Goal: Information Seeking & Learning: Learn about a topic

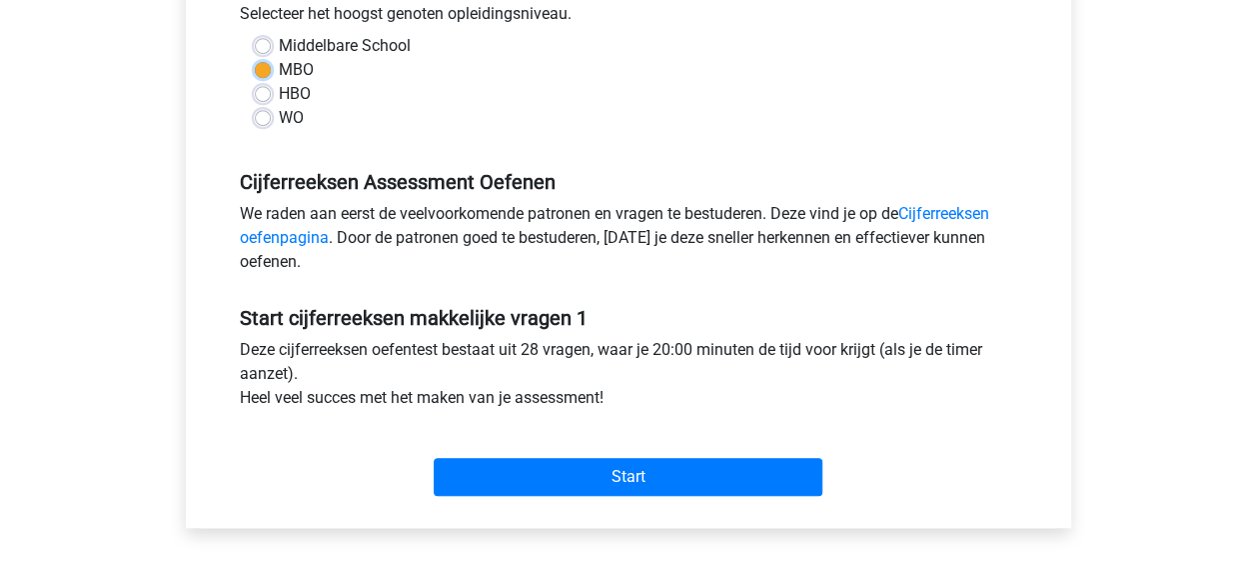
scroll to position [500, 0]
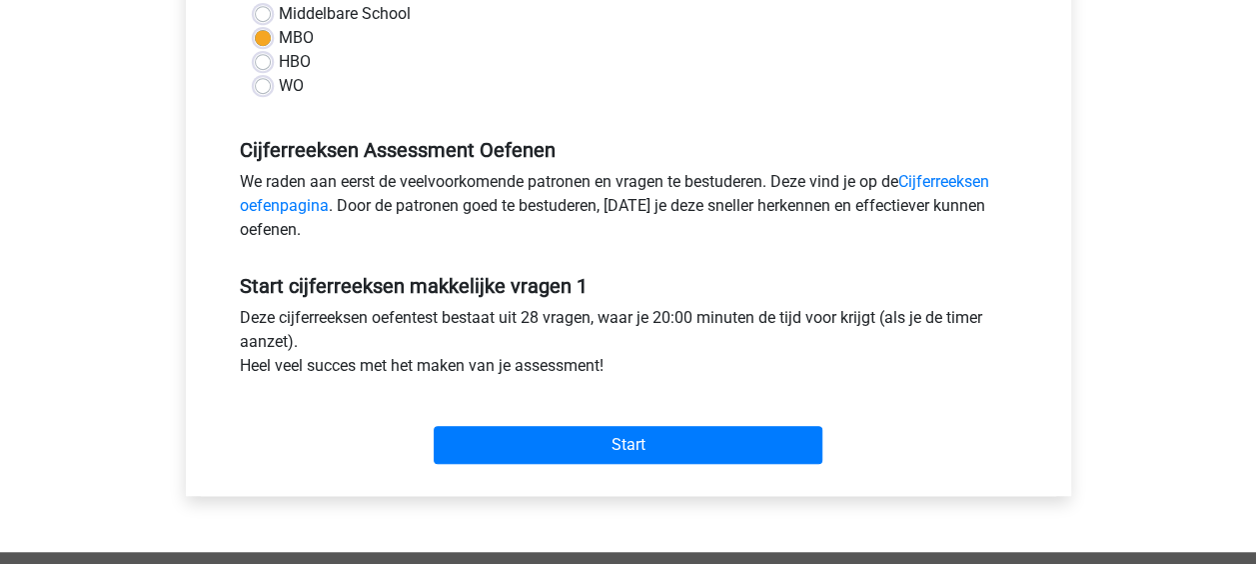
click at [644, 274] on h5 "Start cijferreeksen makkelijke vragen 1" at bounding box center [628, 286] width 777 height 24
click at [643, 274] on h5 "Start cijferreeksen makkelijke vragen 1" at bounding box center [628, 286] width 777 height 24
click at [640, 160] on h5 "Cijferreeksen Assessment Oefenen" at bounding box center [628, 150] width 777 height 24
click at [638, 107] on div "Middelbare School MBO HBO WO" at bounding box center [628, 58] width 807 height 112
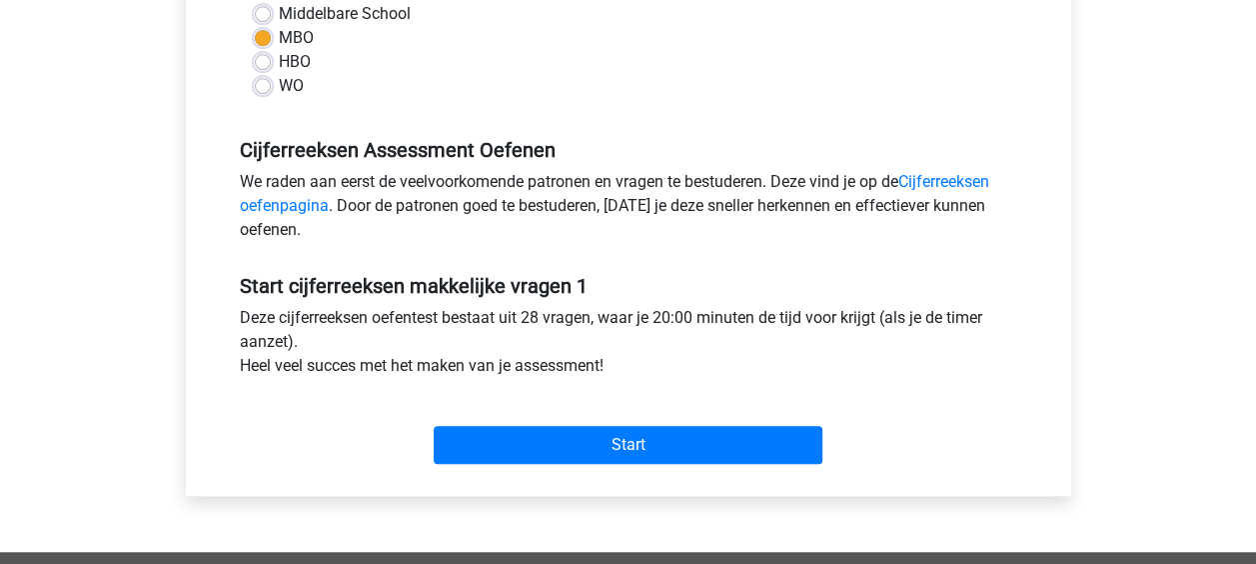
click at [638, 107] on div "Middelbare School MBO HBO WO" at bounding box center [628, 58] width 807 height 112
drag, startPoint x: 638, startPoint y: 107, endPoint x: 513, endPoint y: 243, distance: 184.6
click at [513, 243] on div "We raden aan eerst de veelvoorkomende patronen en vragen te bestuderen. Deze vi…" at bounding box center [628, 210] width 807 height 80
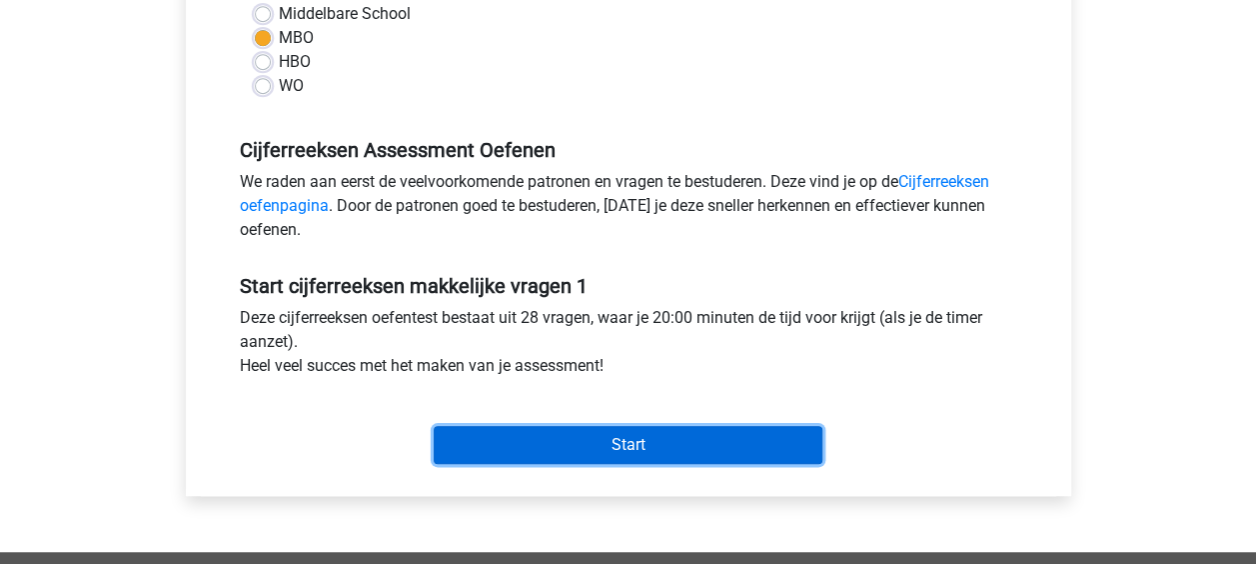
click at [622, 457] on input "Start" at bounding box center [628, 445] width 389 height 38
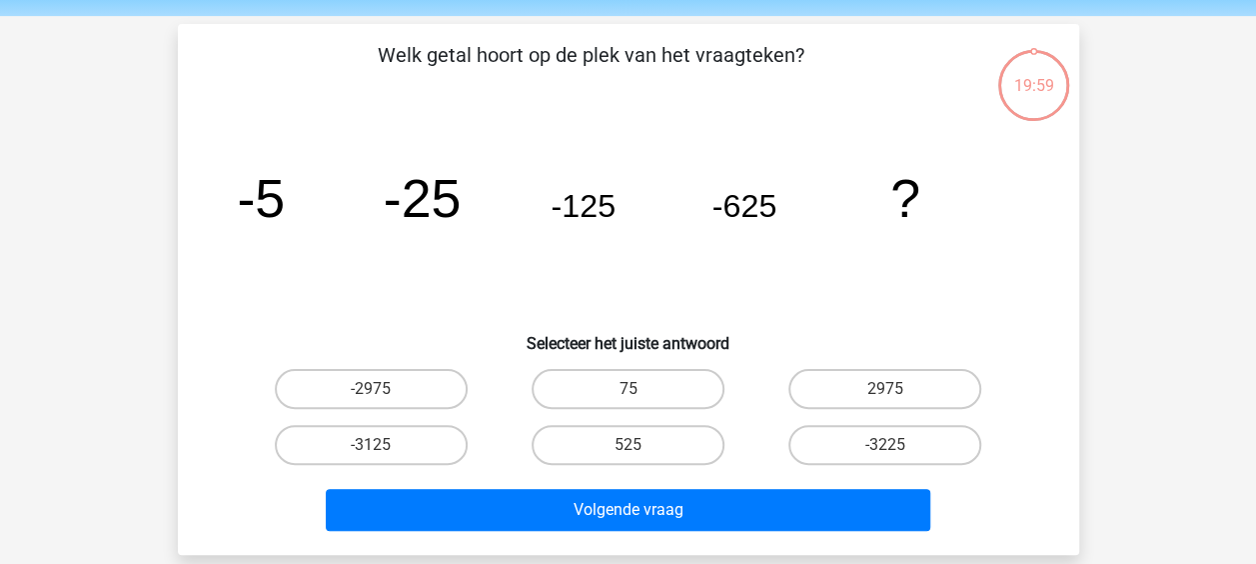
scroll to position [100, 0]
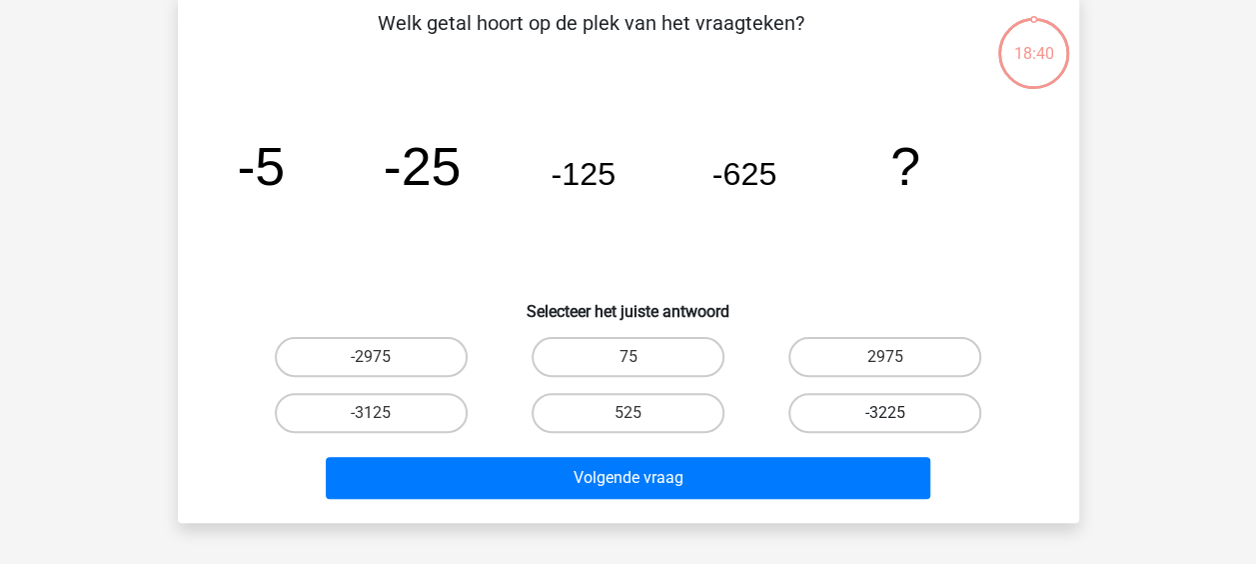
drag, startPoint x: 934, startPoint y: 422, endPoint x: 833, endPoint y: 409, distance: 101.8
click at [831, 394] on label "-3225" at bounding box center [884, 413] width 193 height 40
click at [885, 413] on input "-3225" at bounding box center [891, 419] width 13 height 13
radio input "true"
click at [834, 409] on label "-3225" at bounding box center [884, 413] width 193 height 40
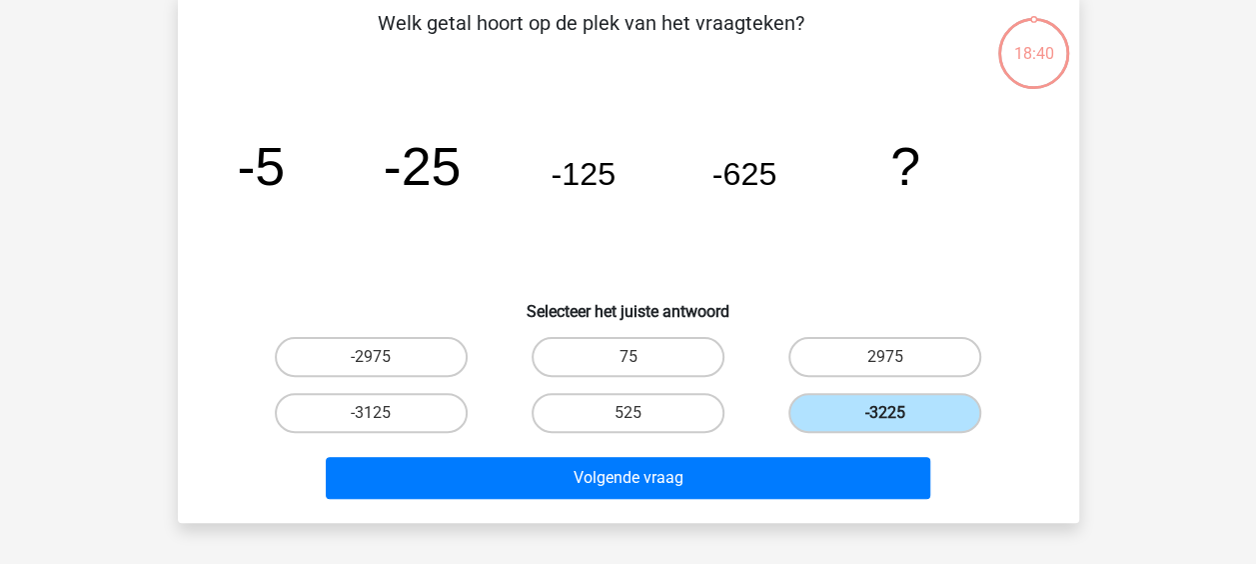
click at [885, 413] on input "-3225" at bounding box center [891, 419] width 13 height 13
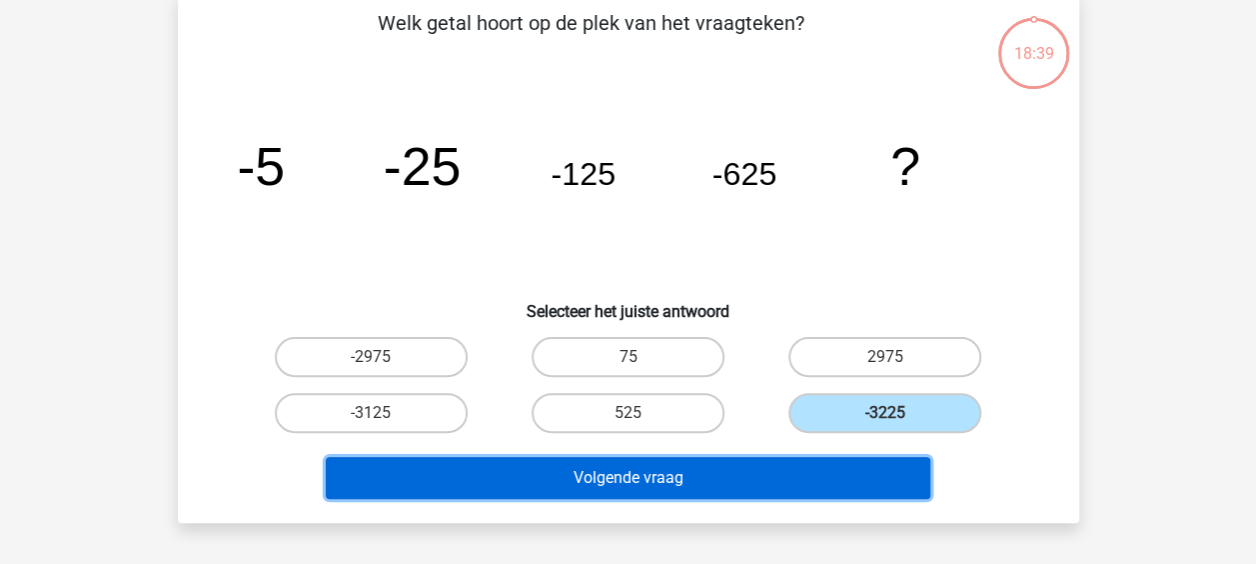
click at [790, 465] on button "Volgende vraag" at bounding box center [628, 478] width 605 height 42
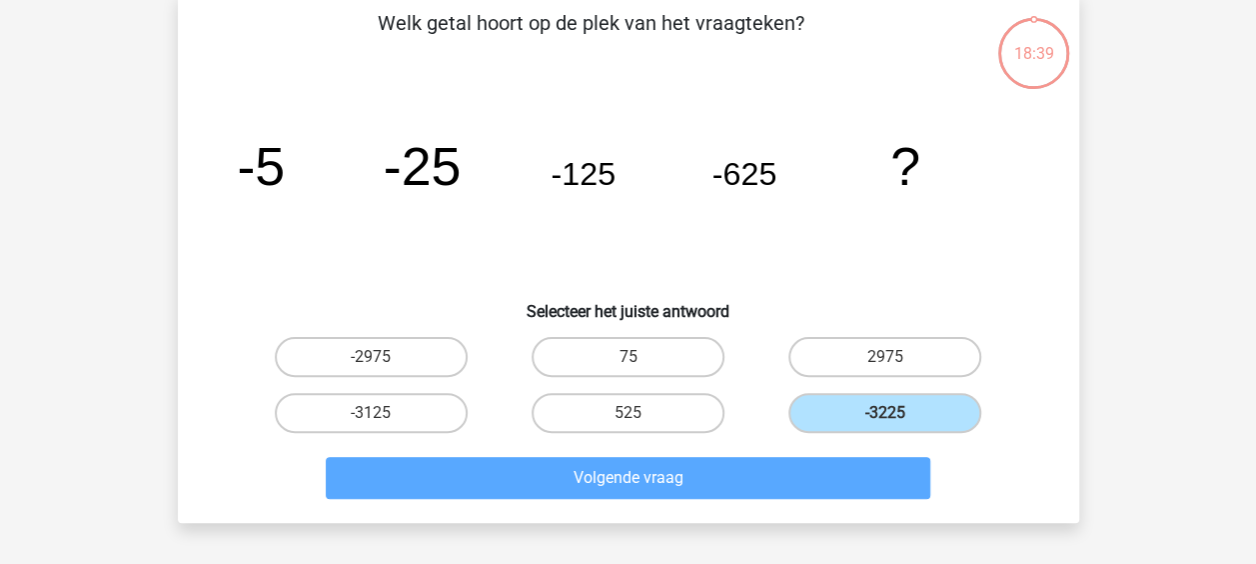
scroll to position [92, 0]
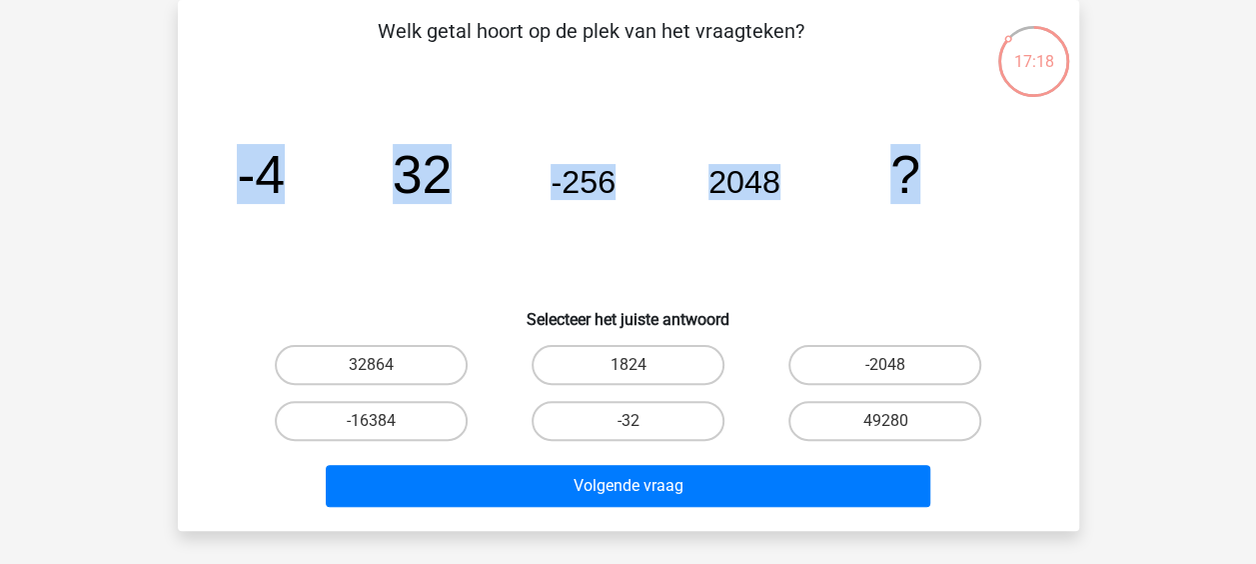
drag, startPoint x: 221, startPoint y: 166, endPoint x: 1085, endPoint y: 186, distance: 864.6
click at [1085, 186] on div "17:18 Vraag 2 van de 28 Categorie: cijferreeksen makkelijke vragen 1 Welk getal…" at bounding box center [628, 265] width 933 height 531
copy g "-4 32 -256 2048 ?"
click at [401, 420] on label "-16384" at bounding box center [371, 421] width 193 height 40
click at [384, 421] on input "-16384" at bounding box center [377, 427] width 13 height 13
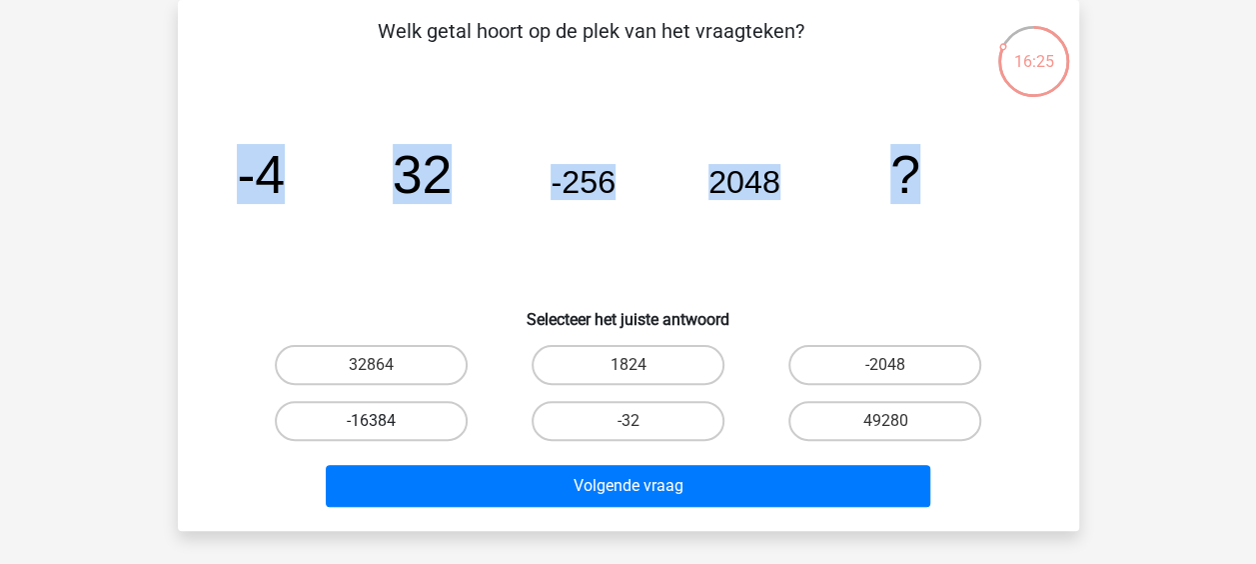
radio input "true"
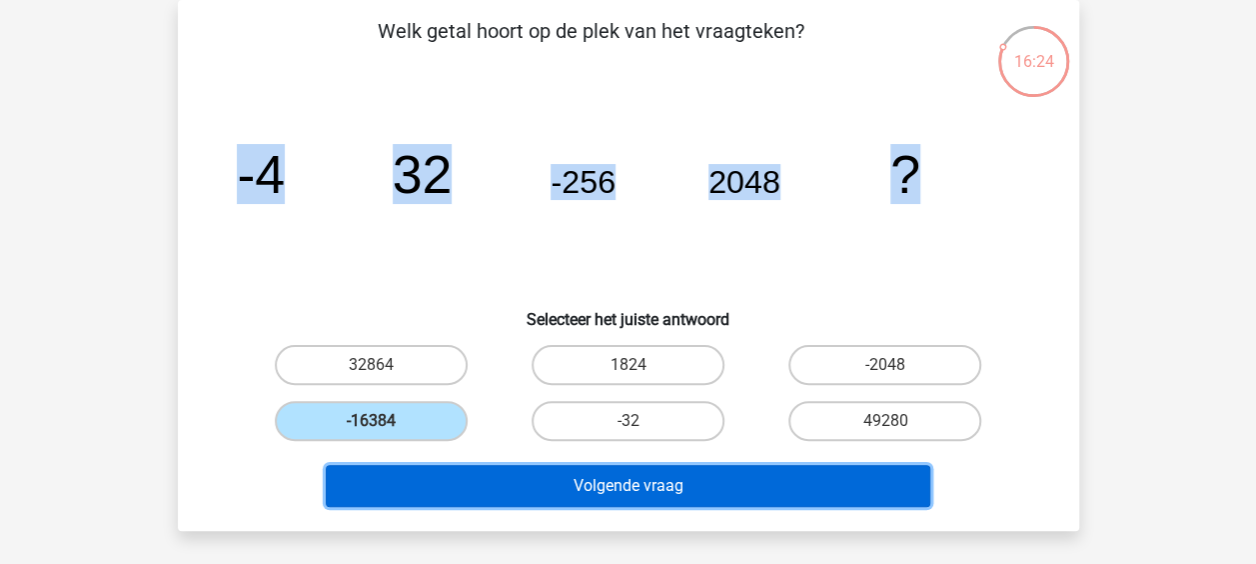
click at [609, 484] on button "Volgende vraag" at bounding box center [628, 486] width 605 height 42
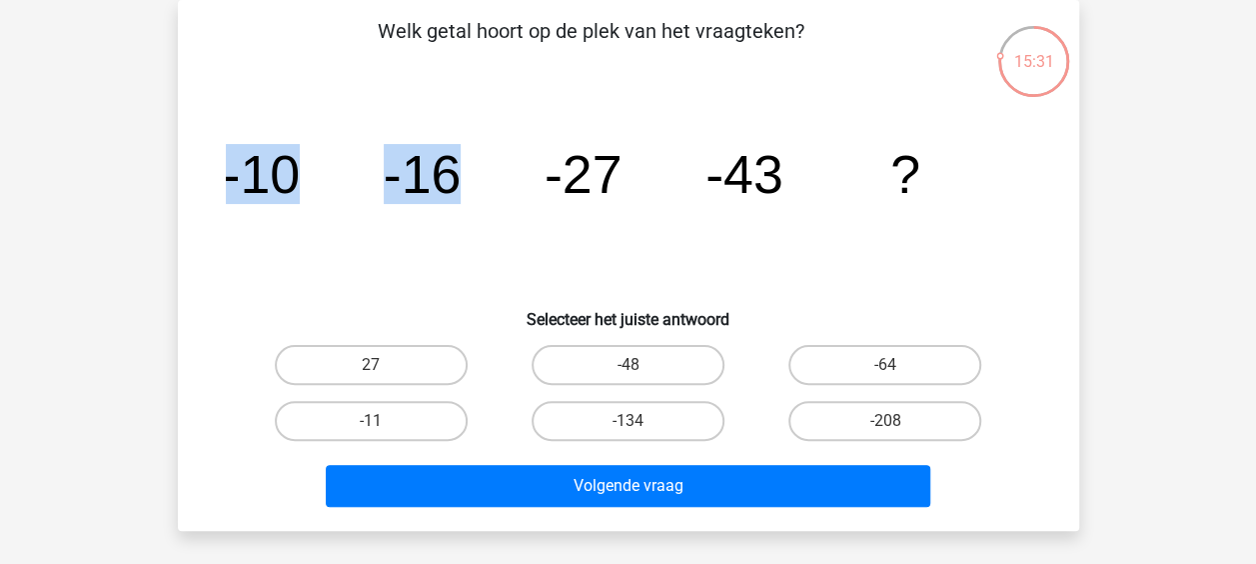
drag, startPoint x: 189, startPoint y: 175, endPoint x: 499, endPoint y: 182, distance: 309.8
click at [499, 182] on div "Welk getal hoort op de plek van het vraagteken? image/svg+xml -10 -16 -27 -43 ?…" at bounding box center [628, 265] width 885 height 499
drag, startPoint x: 499, startPoint y: 182, endPoint x: 434, endPoint y: 182, distance: 65.0
copy g "-10 -16"
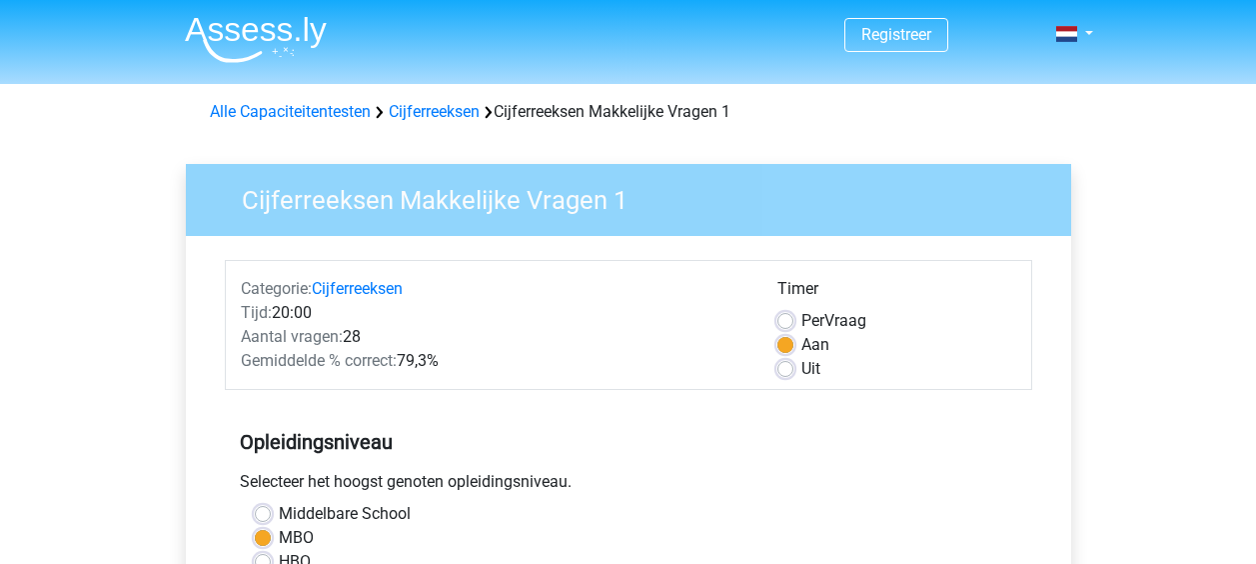
scroll to position [500, 0]
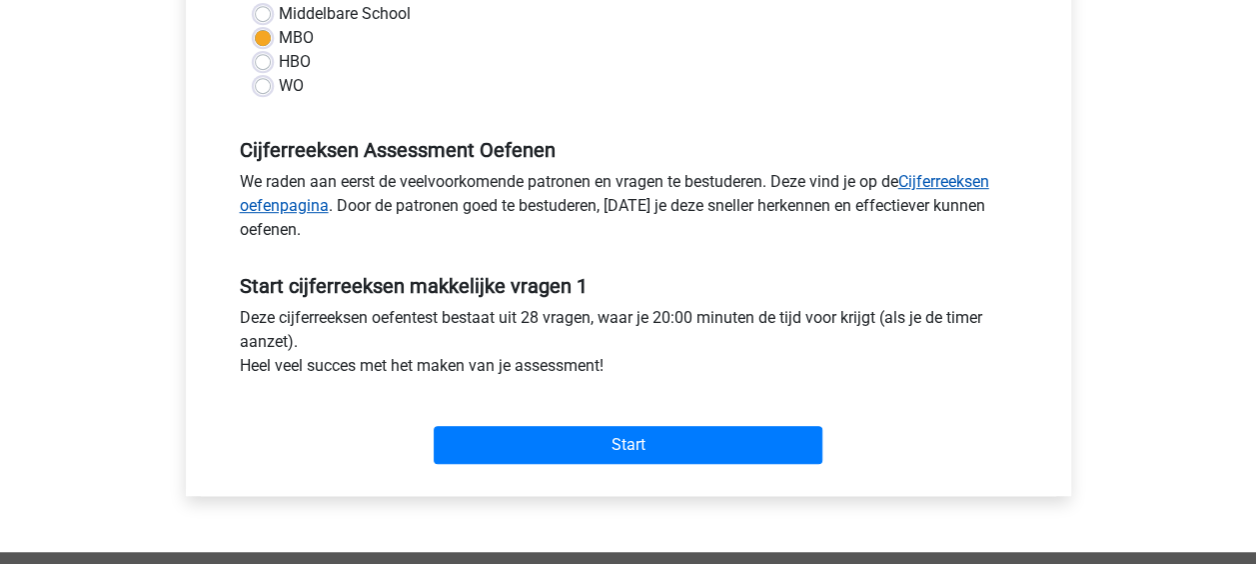
click at [920, 182] on link "Cijferreeksen oefenpagina" at bounding box center [614, 193] width 749 height 43
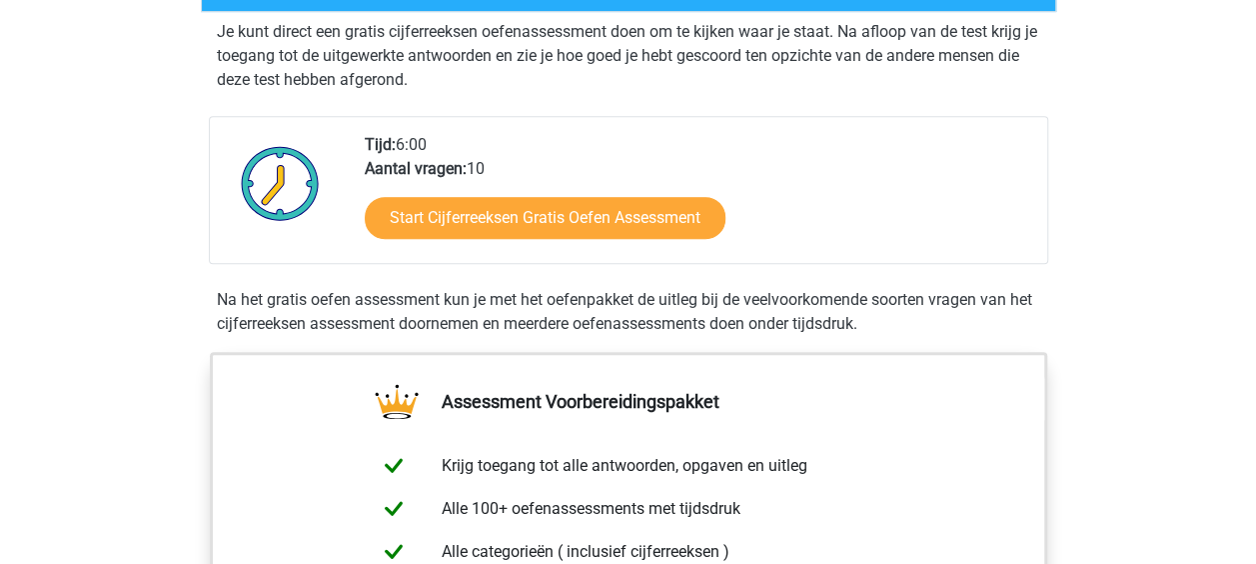
scroll to position [400, 0]
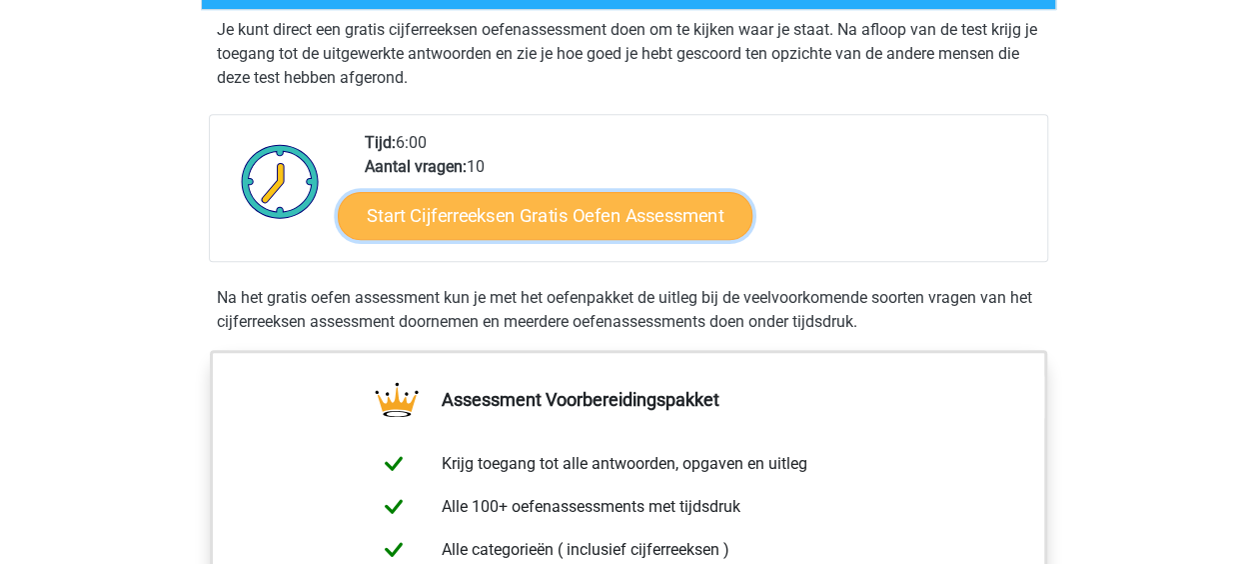
click at [456, 239] on link "Start Cijferreeksen Gratis Oefen Assessment" at bounding box center [545, 215] width 415 height 48
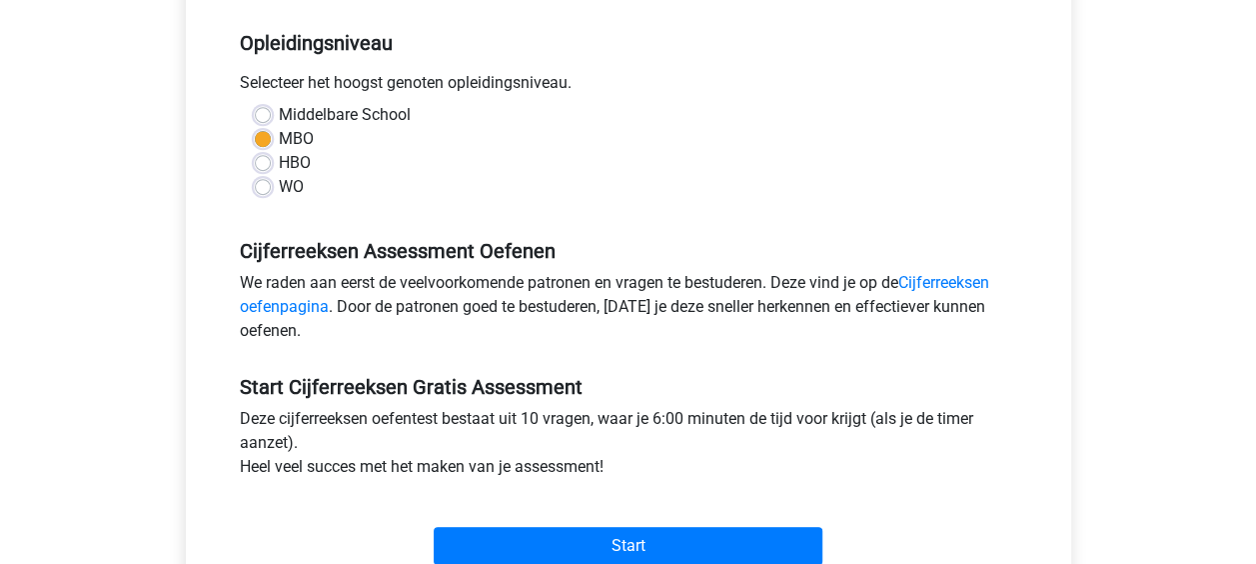
scroll to position [400, 0]
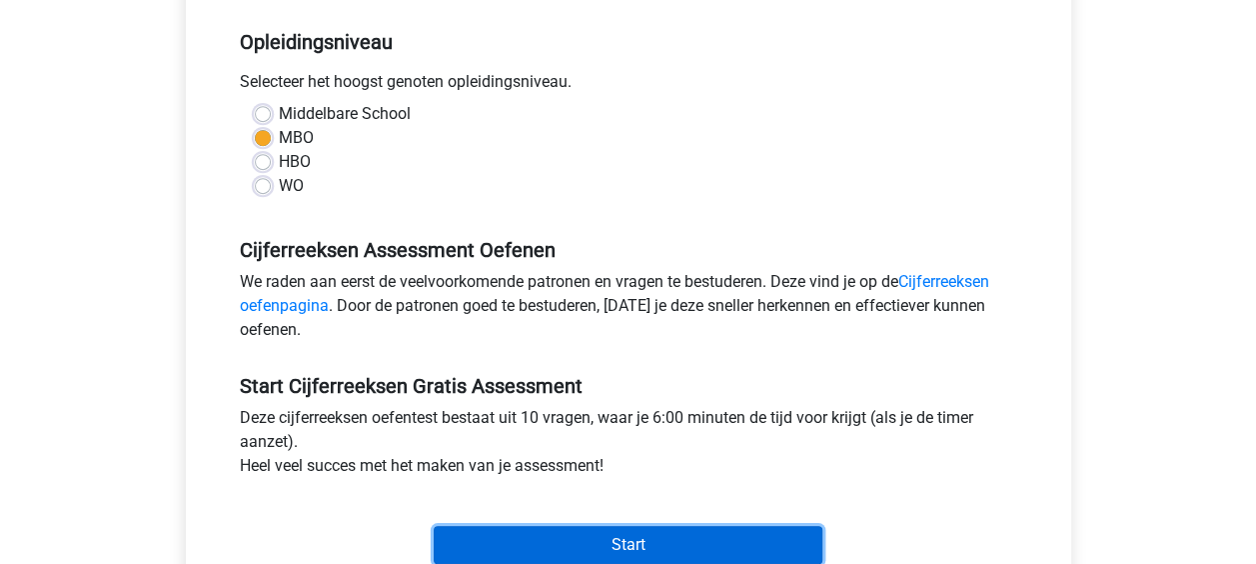
click at [636, 533] on input "Start" at bounding box center [628, 545] width 389 height 38
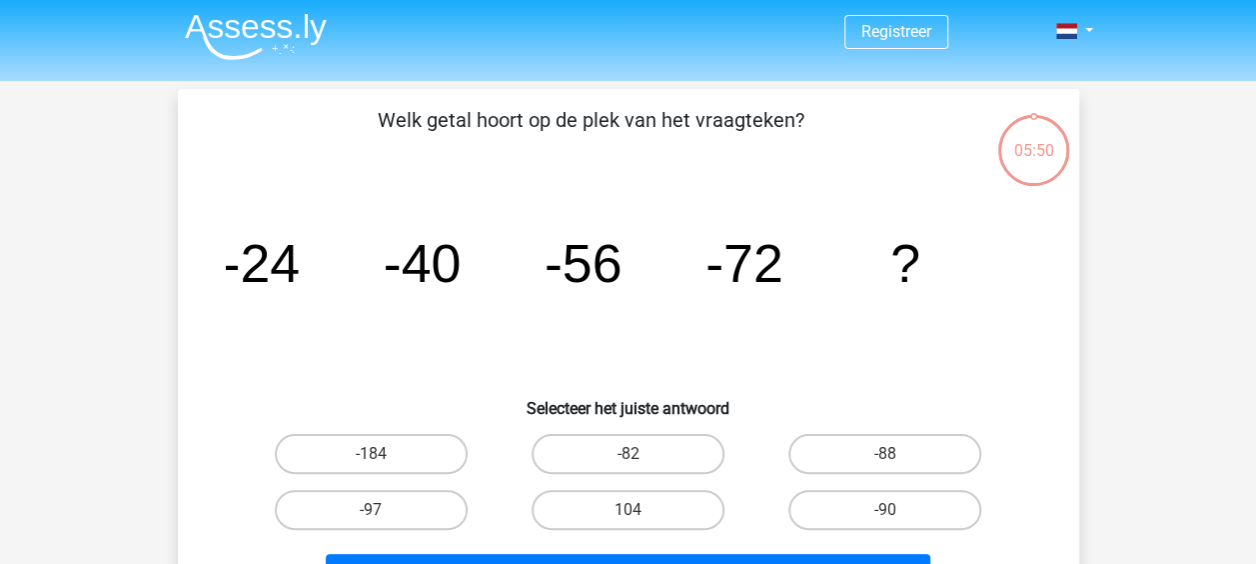
scroll to position [4, 0]
click at [928, 444] on label "-88" at bounding box center [884, 453] width 193 height 40
click at [898, 453] on input "-88" at bounding box center [891, 459] width 13 height 13
radio input "true"
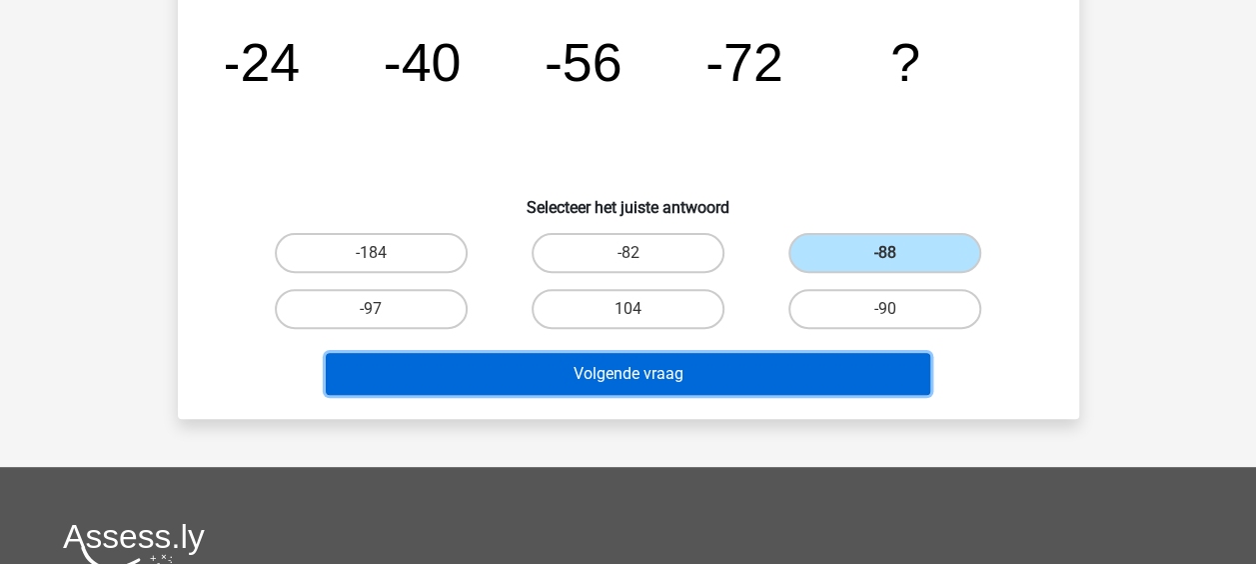
click at [719, 378] on button "Volgende vraag" at bounding box center [628, 374] width 605 height 42
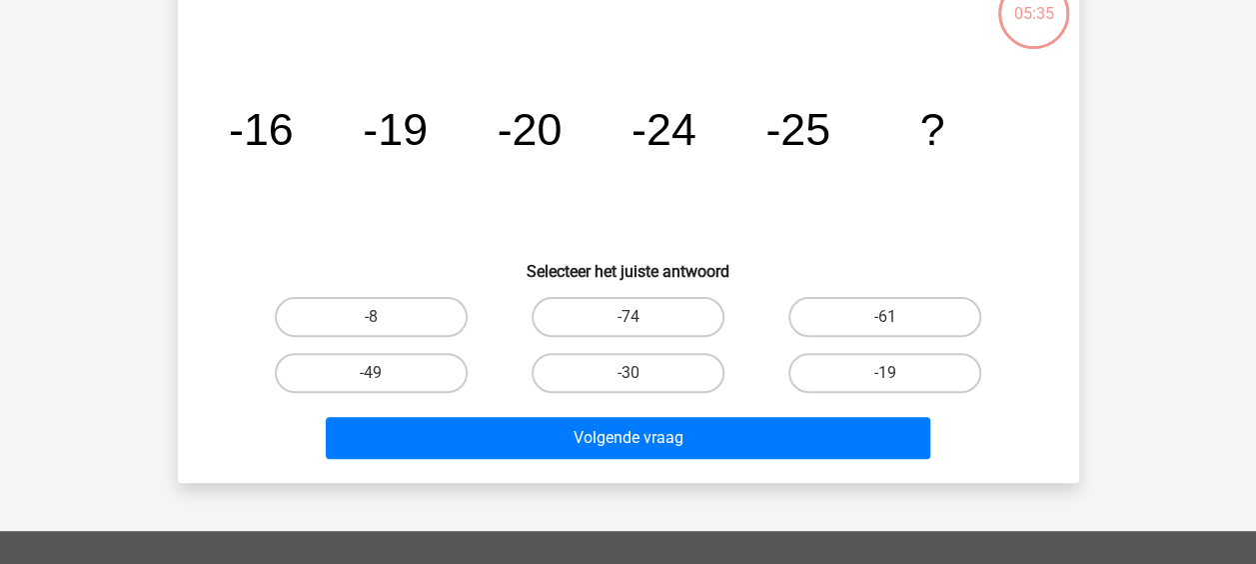
scroll to position [92, 0]
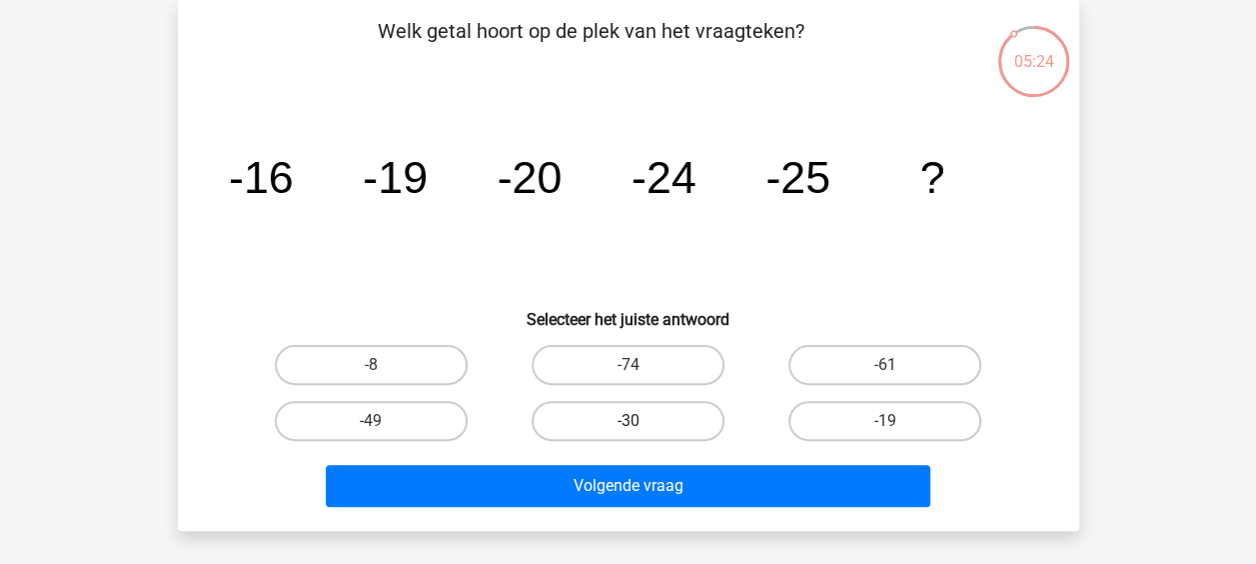
click at [626, 418] on label "-30" at bounding box center [628, 421] width 193 height 40
click at [628, 421] on input "-30" at bounding box center [634, 427] width 13 height 13
radio input "true"
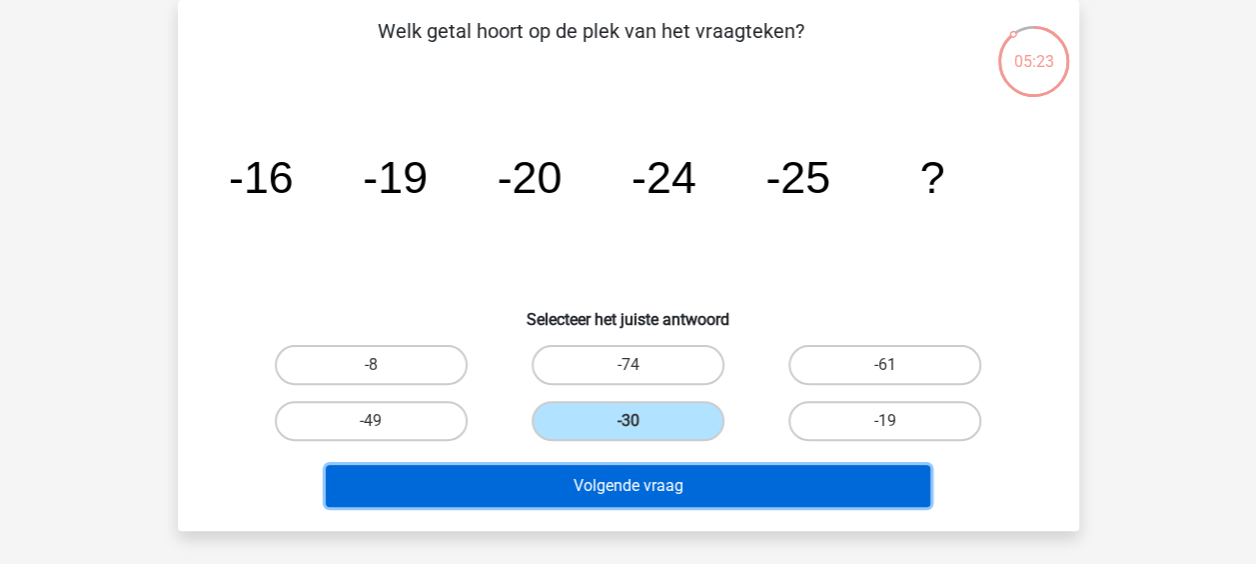
click at [631, 481] on button "Volgende vraag" at bounding box center [628, 486] width 605 height 42
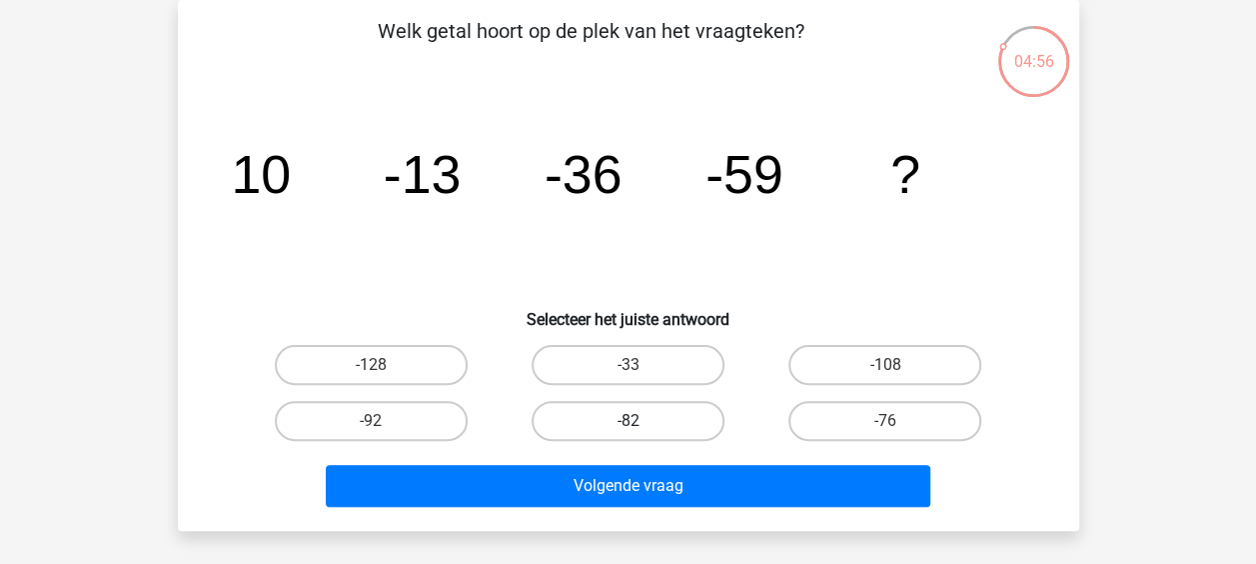
click at [716, 433] on label "-82" at bounding box center [628, 421] width 193 height 40
click at [641, 433] on input "-82" at bounding box center [634, 427] width 13 height 13
radio input "true"
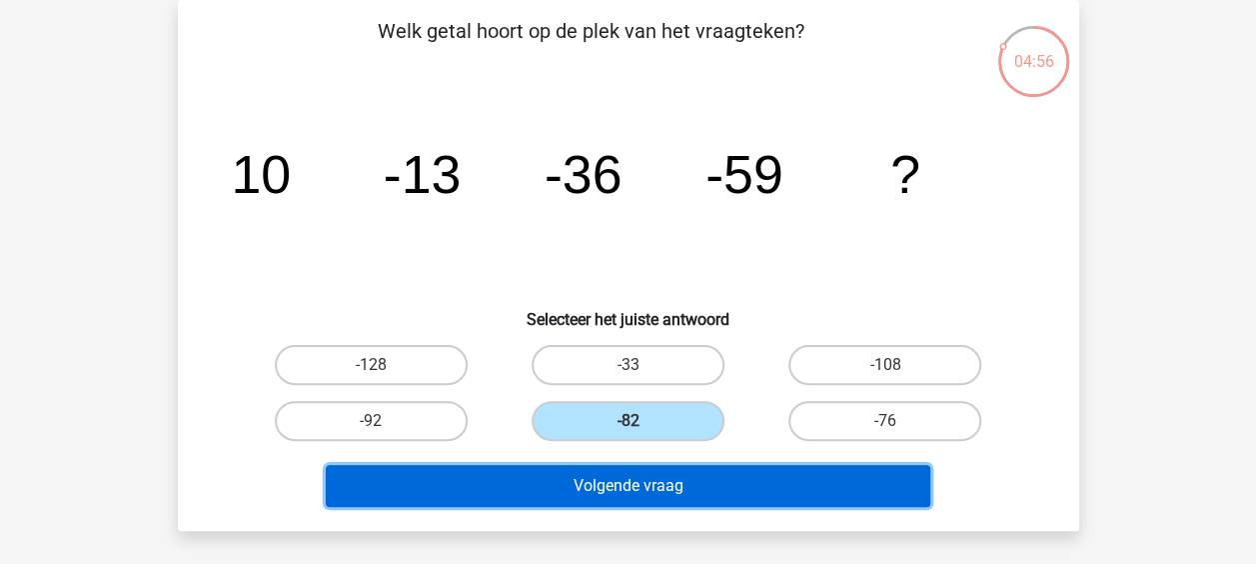
click at [661, 480] on button "Volgende vraag" at bounding box center [628, 486] width 605 height 42
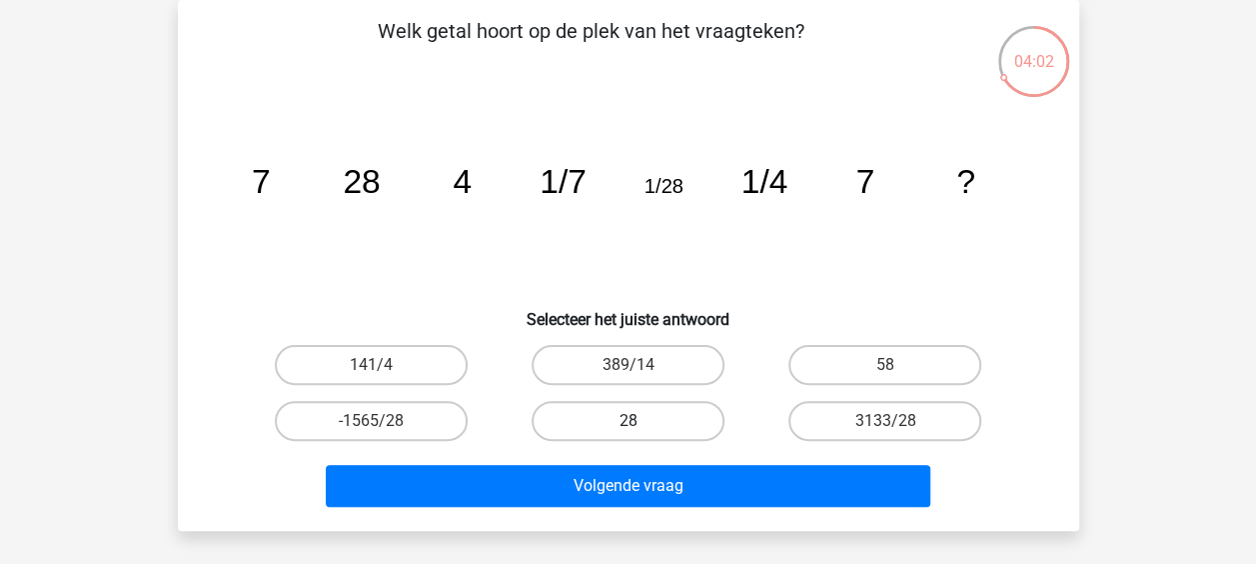
click at [673, 410] on label "28" at bounding box center [628, 421] width 193 height 40
click at [641, 421] on input "28" at bounding box center [634, 427] width 13 height 13
radio input "true"
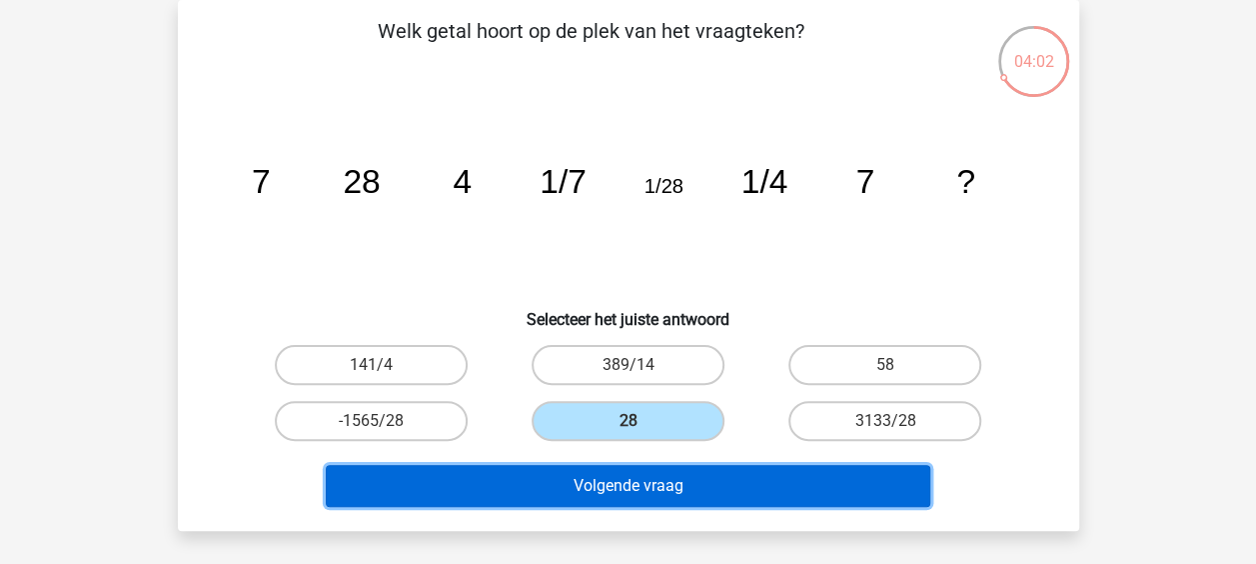
click at [651, 489] on button "Volgende vraag" at bounding box center [628, 486] width 605 height 42
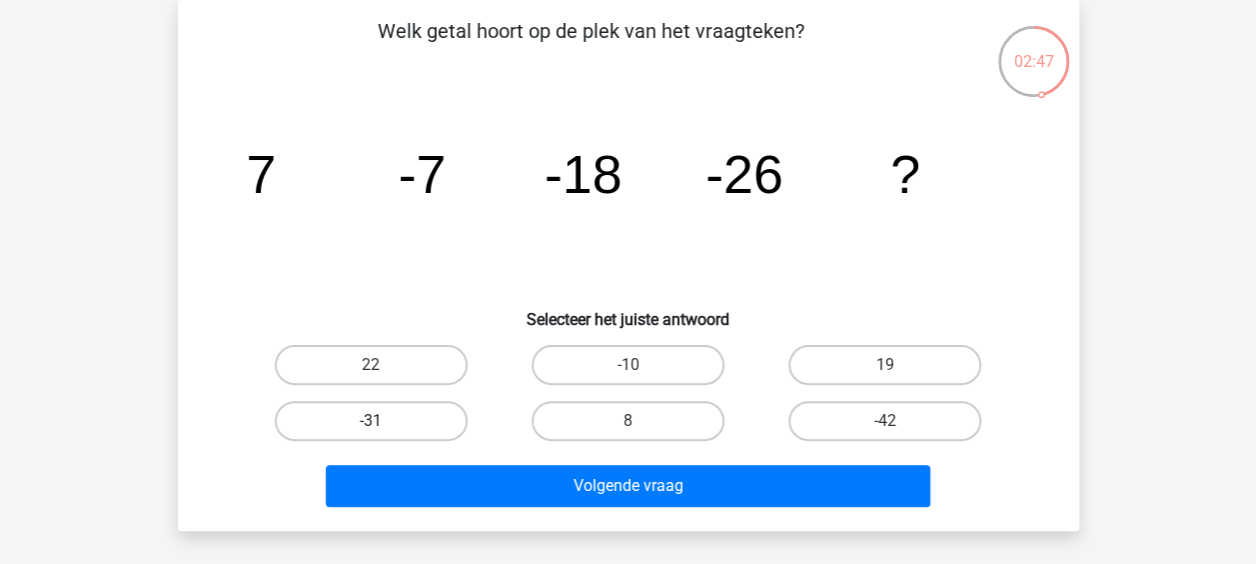
click at [420, 430] on label "-31" at bounding box center [371, 421] width 193 height 40
click at [384, 430] on input "-31" at bounding box center [377, 427] width 13 height 13
radio input "true"
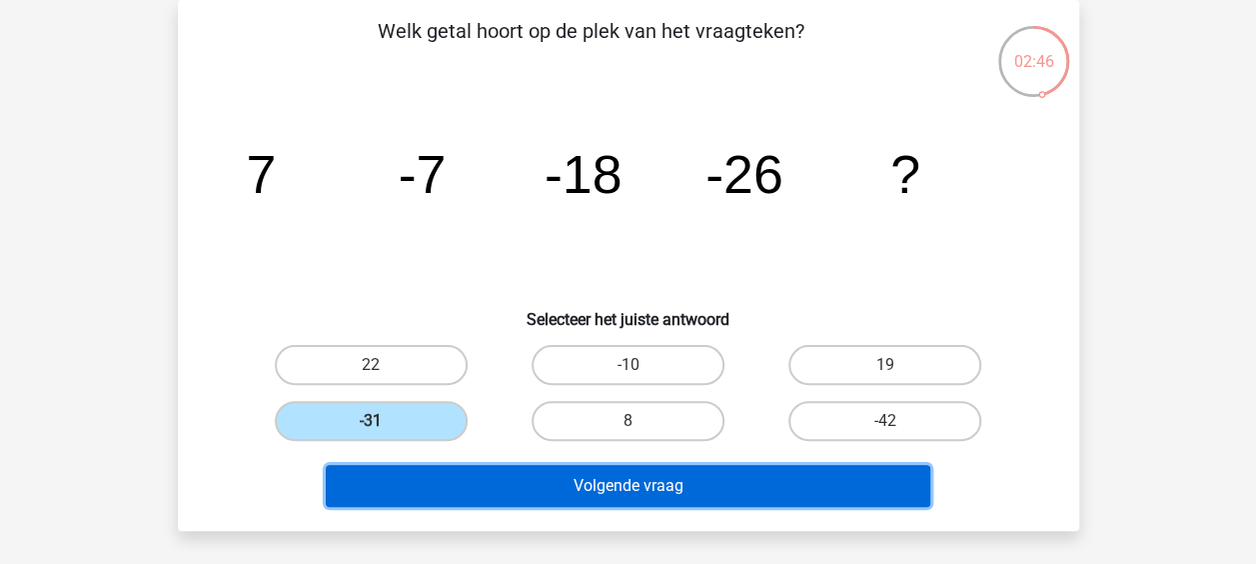
click at [533, 502] on button "Volgende vraag" at bounding box center [628, 486] width 605 height 42
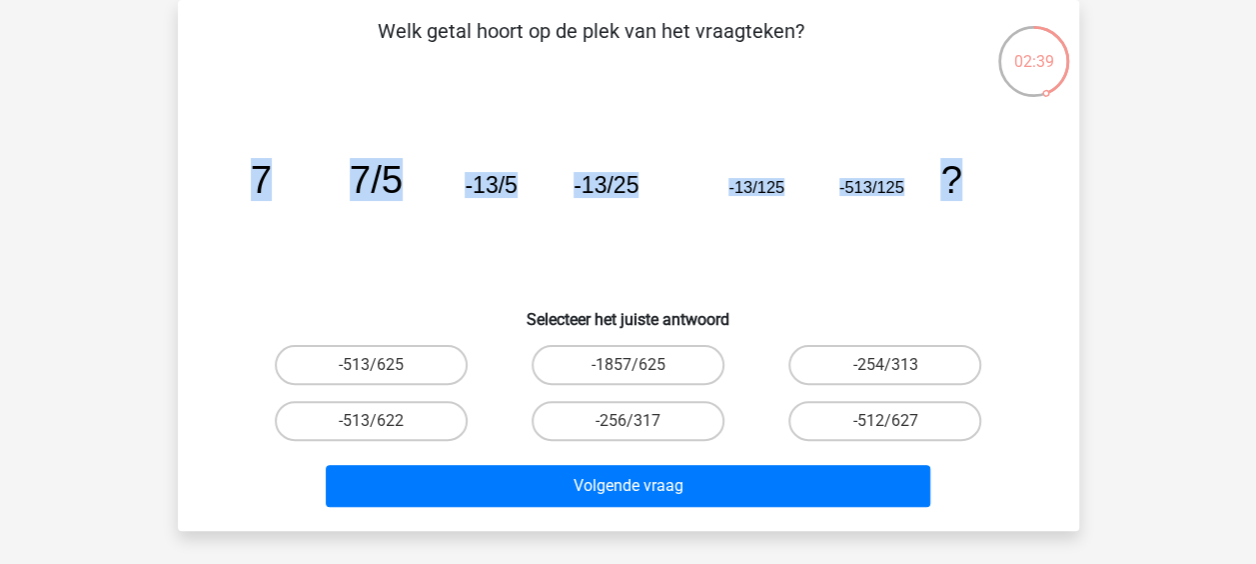
drag, startPoint x: 230, startPoint y: 168, endPoint x: 1163, endPoint y: 208, distance: 934.1
click at [1163, 208] on div "Registreer Nederlands English" at bounding box center [628, 507] width 1256 height 1198
copy g "7 7/5 -13/5 -13/25 -13/125 -513/125 ?"
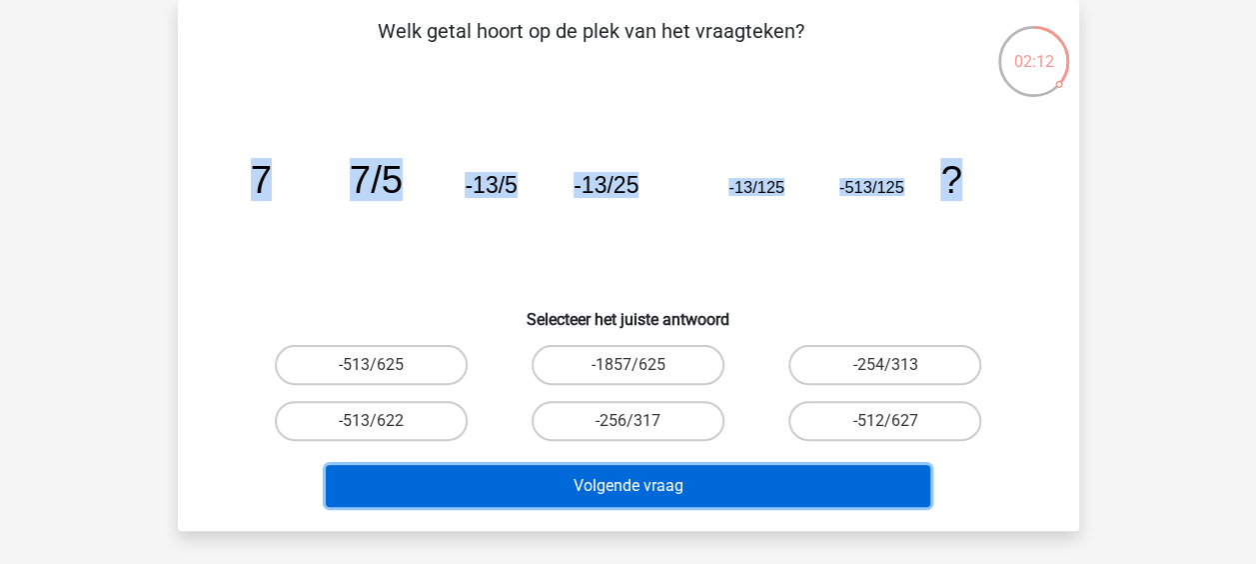
click at [578, 491] on button "Volgende vraag" at bounding box center [628, 486] width 605 height 42
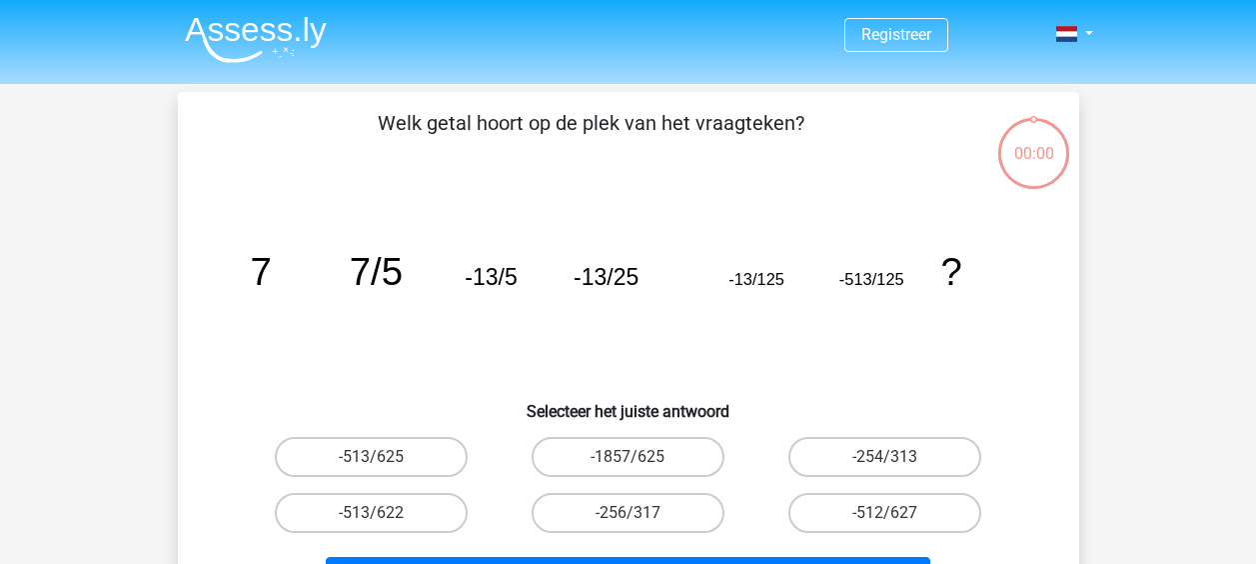
scroll to position [92, 0]
